Goal: Check status

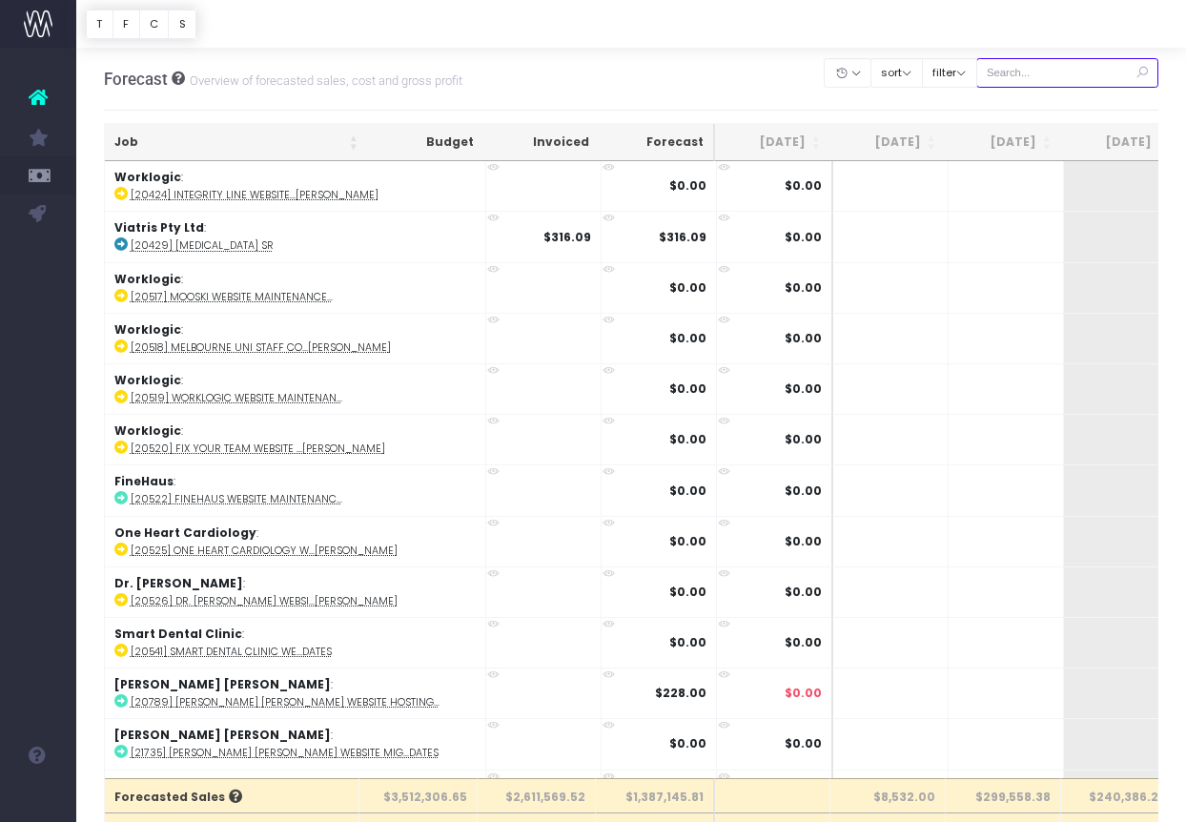
click at [1066, 66] on input "text" at bounding box center [1067, 73] width 183 height 30
paste input "24639"
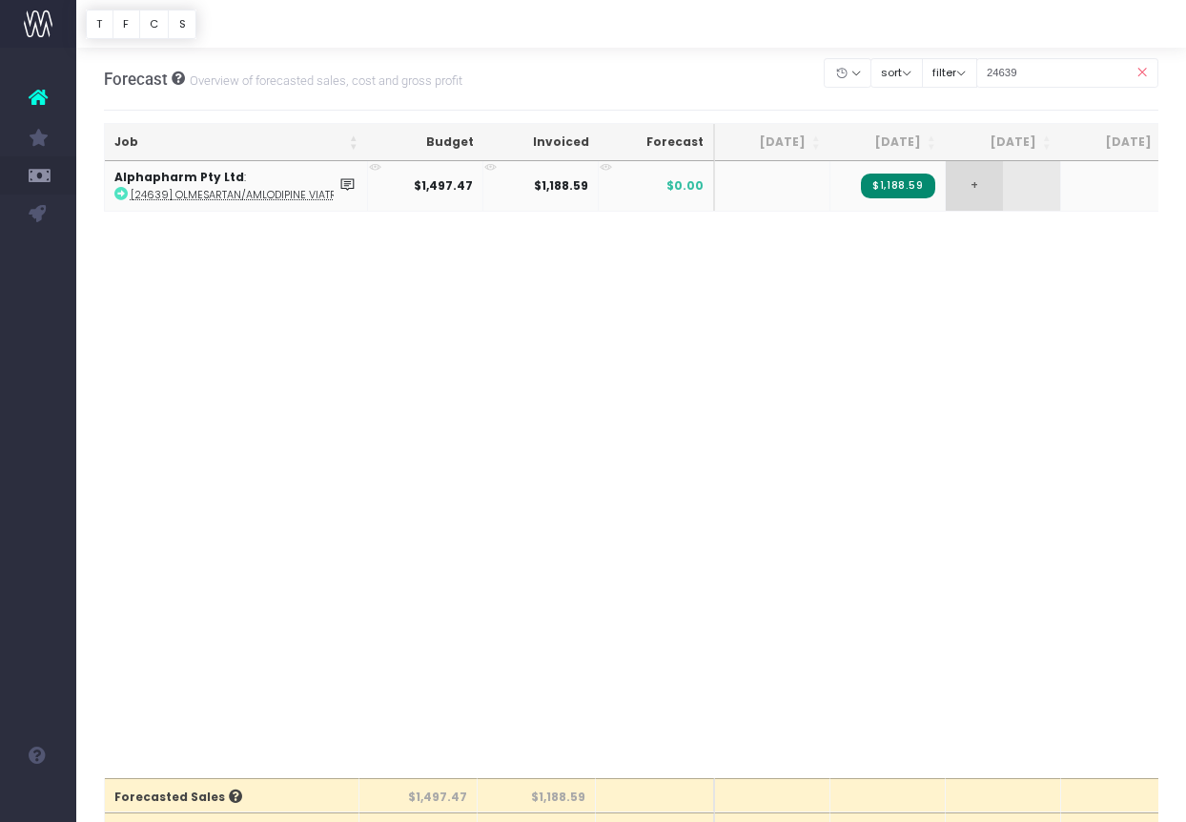
click at [969, 195] on span "+" at bounding box center [974, 186] width 57 height 50
click at [1075, 75] on input "24639" at bounding box center [1067, 73] width 183 height 30
type input "24640"
click at [962, 187] on span "+" at bounding box center [974, 186] width 57 height 50
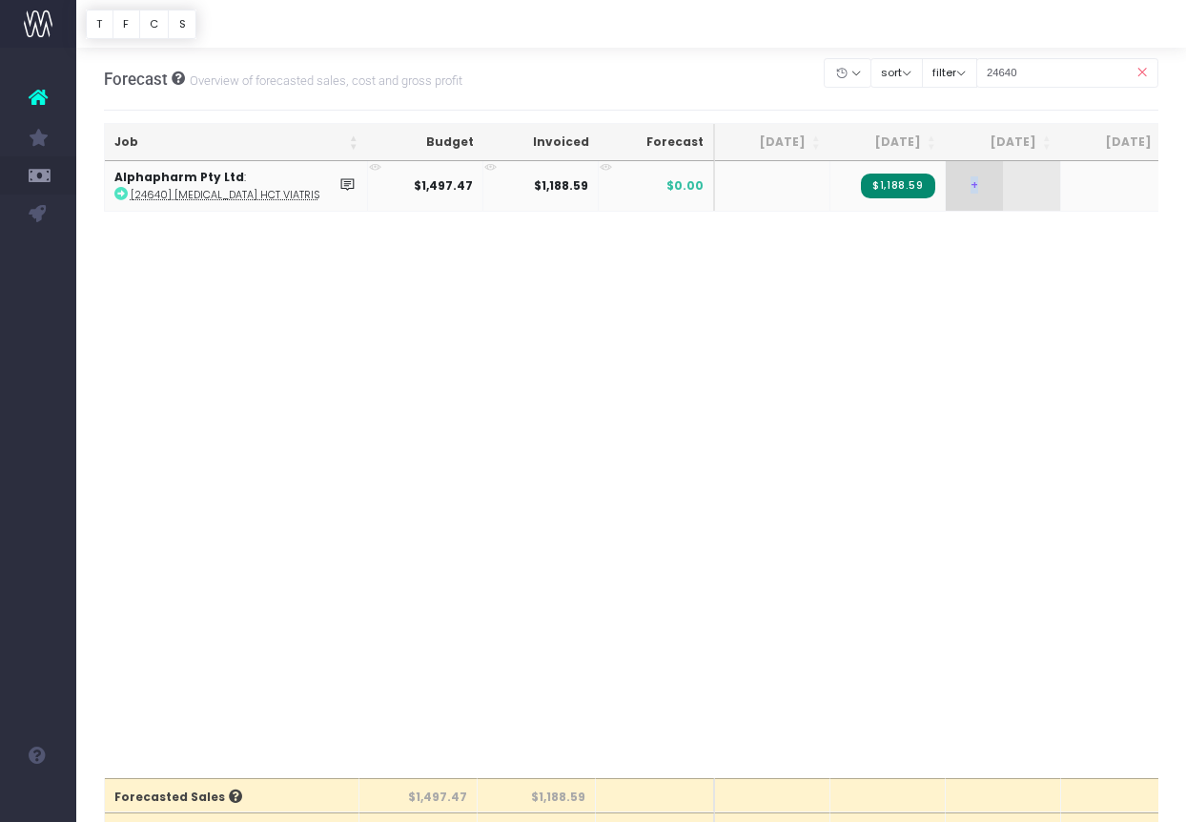
click at [962, 187] on span "+" at bounding box center [974, 186] width 57 height 50
